Goal: Transaction & Acquisition: Book appointment/travel/reservation

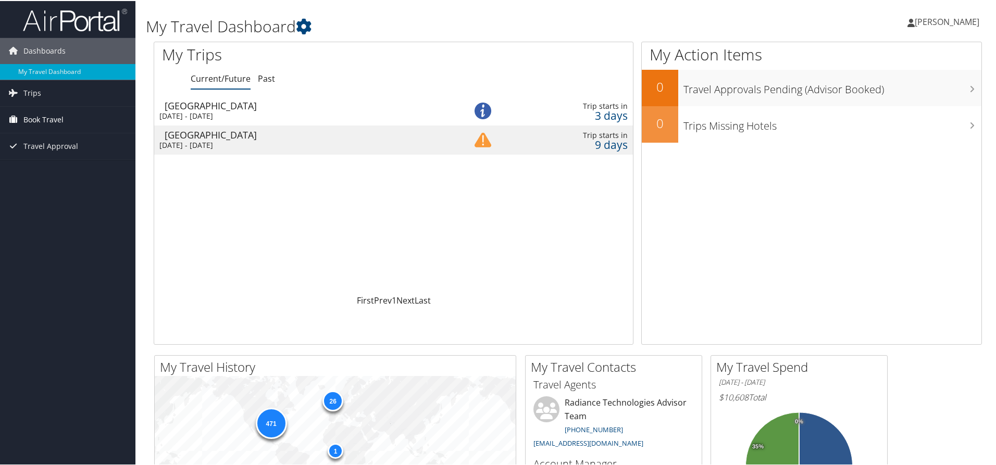
click at [26, 120] on span "Book Travel" at bounding box center [43, 119] width 40 height 26
click at [55, 172] on link "Book/Manage Online Trips" at bounding box center [67, 171] width 135 height 16
